Goal: Transaction & Acquisition: Download file/media

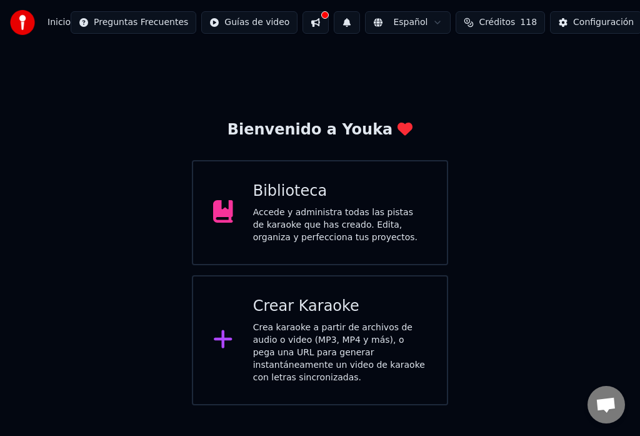
click at [318, 199] on div "Biblioteca" at bounding box center [340, 191] width 174 height 20
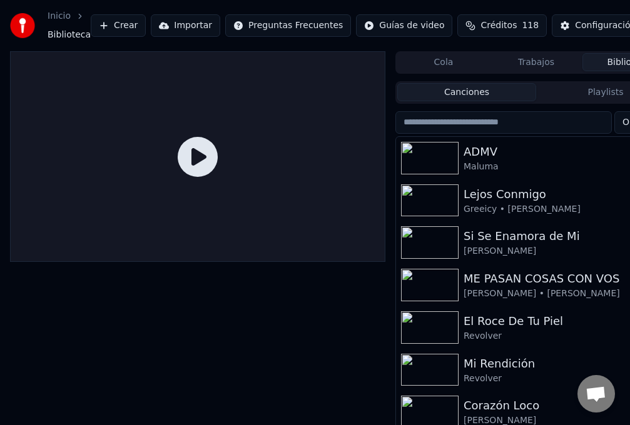
click at [480, 163] on div "Maluma" at bounding box center [560, 167] width 195 height 13
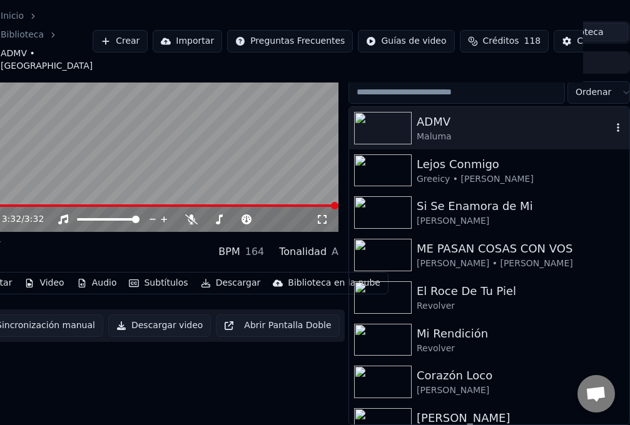
click at [427, 123] on div "ADMV" at bounding box center [513, 122] width 195 height 18
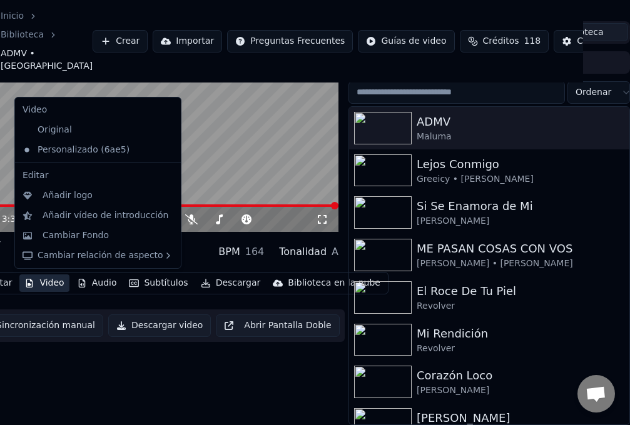
click at [53, 285] on button "Video" at bounding box center [43, 284] width 49 height 18
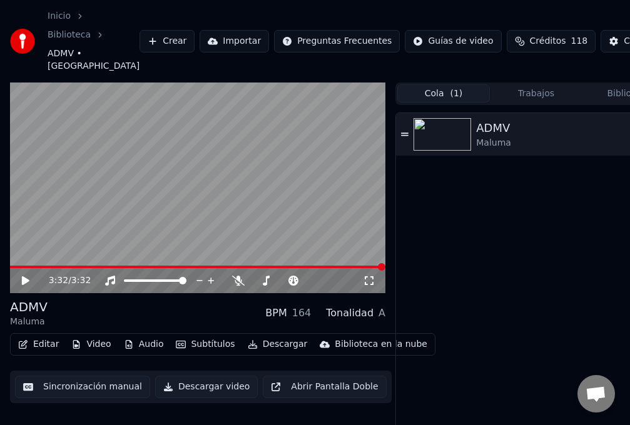
click at [443, 98] on button "Cola ( 1 )" at bounding box center [443, 93] width 93 height 18
click at [467, 140] on img at bounding box center [442, 134] width 58 height 33
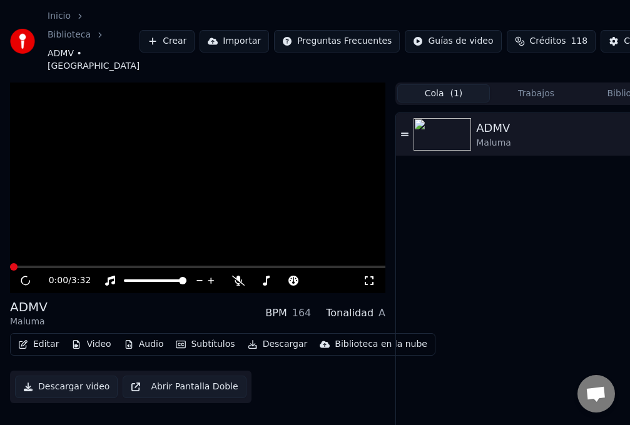
click at [467, 140] on img at bounding box center [442, 134] width 58 height 33
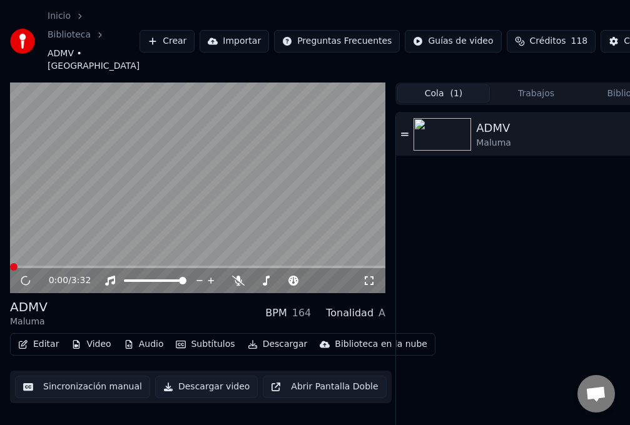
click at [169, 209] on video at bounding box center [197, 188] width 375 height 211
click at [27, 278] on icon at bounding box center [26, 281] width 6 height 8
click at [28, 266] on span at bounding box center [30, 267] width 8 height 8
click at [38, 268] on span at bounding box center [38, 267] width 8 height 8
click at [45, 268] on span at bounding box center [47, 267] width 8 height 8
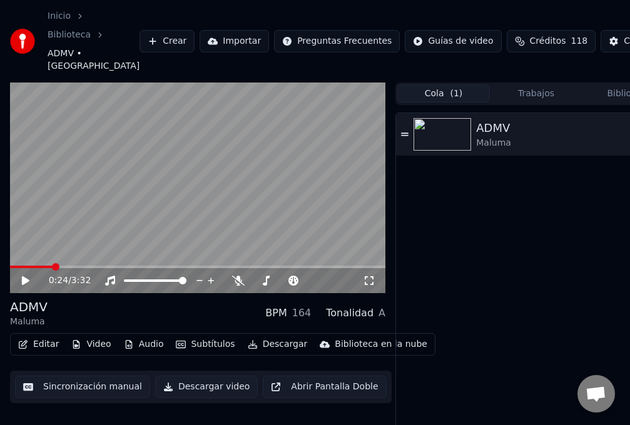
click at [53, 268] on span at bounding box center [56, 267] width 8 height 8
click at [26, 288] on div "0:24 / 3:32" at bounding box center [197, 280] width 375 height 25
click at [24, 282] on icon at bounding box center [26, 280] width 8 height 9
click at [71, 268] on span at bounding box center [75, 267] width 8 height 8
click at [25, 283] on icon at bounding box center [34, 281] width 29 height 10
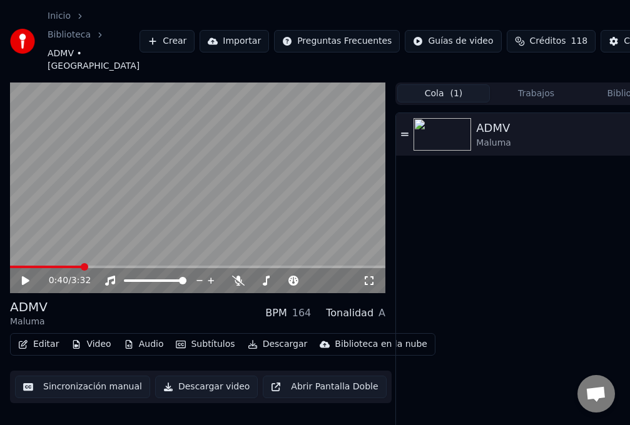
click at [26, 281] on icon at bounding box center [26, 280] width 8 height 9
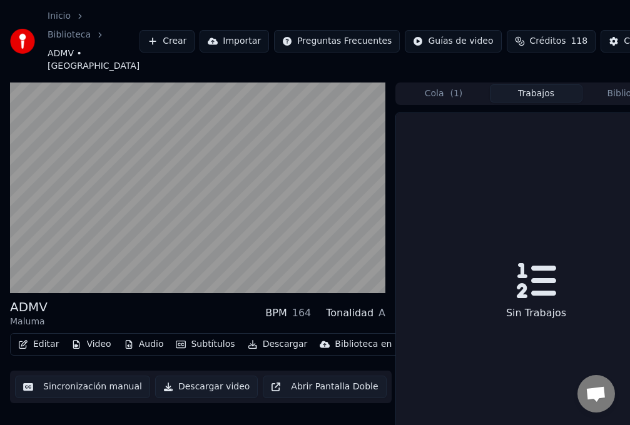
click at [534, 95] on button "Trabajos" at bounding box center [536, 93] width 93 height 18
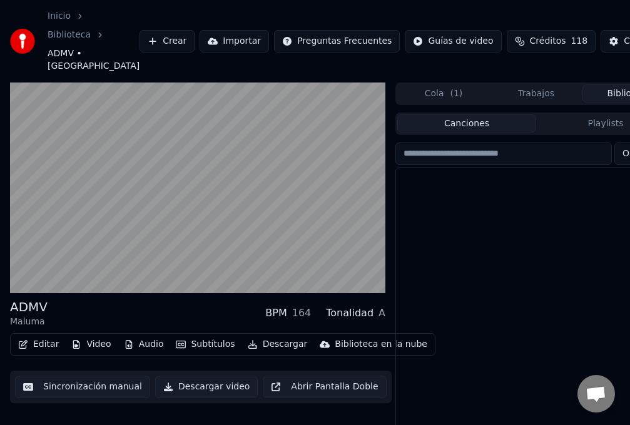
click at [617, 93] on button "Biblioteca" at bounding box center [628, 93] width 93 height 18
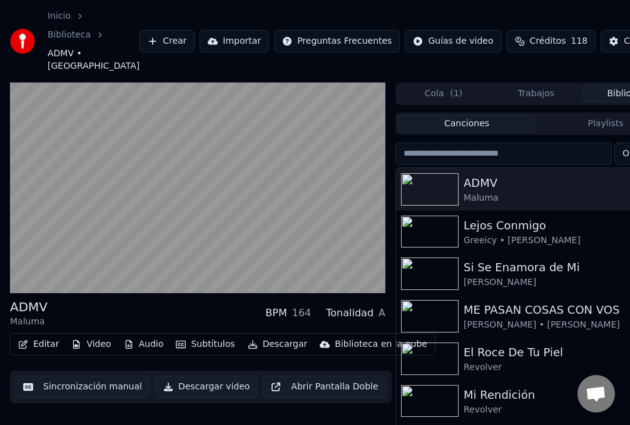
click at [481, 123] on button "Canciones" at bounding box center [466, 123] width 139 height 18
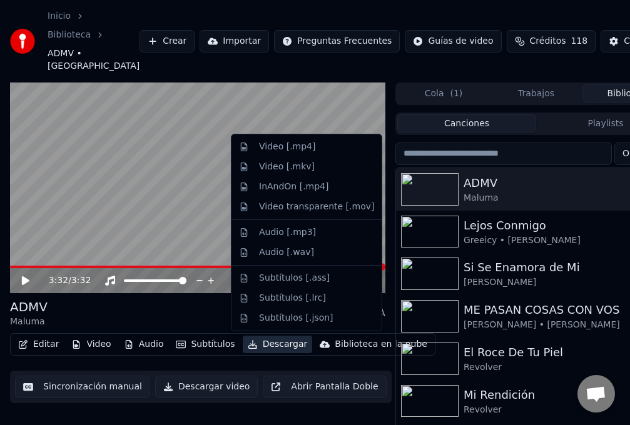
click at [262, 346] on button "Descargar" at bounding box center [278, 345] width 70 height 18
click at [281, 168] on div "Video [.mkv]" at bounding box center [287, 167] width 56 height 13
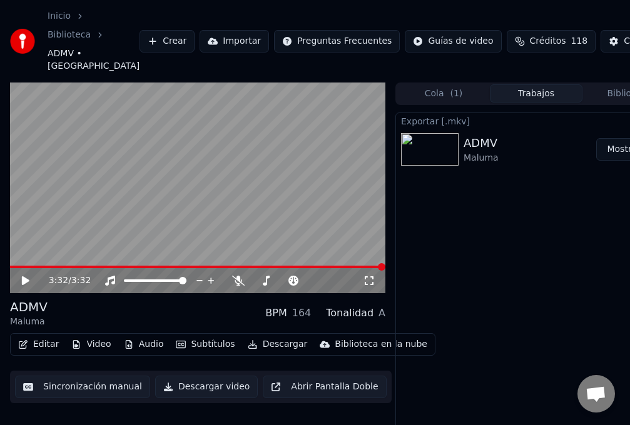
click at [607, 153] on button "Mostrar" at bounding box center [623, 149] width 55 height 23
